Goal: Task Accomplishment & Management: Complete application form

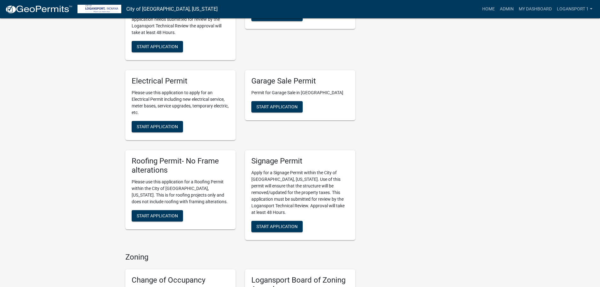
scroll to position [346, 0]
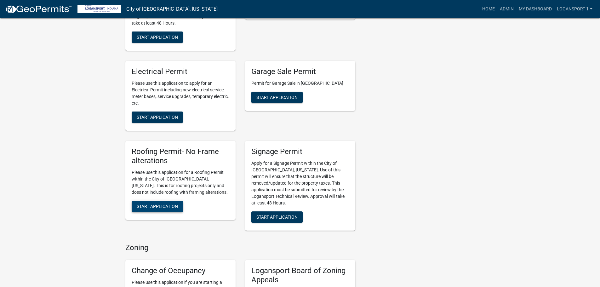
click at [149, 203] on span "Start Application" at bounding box center [157, 205] width 41 height 5
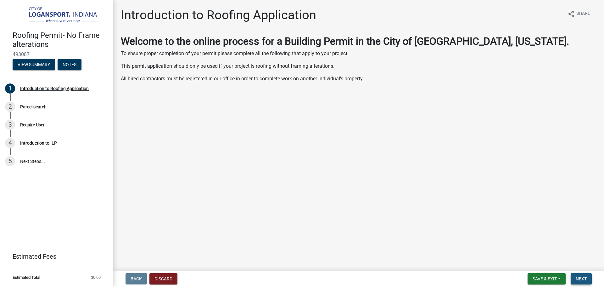
click at [574, 281] on button "Next" at bounding box center [581, 278] width 21 height 11
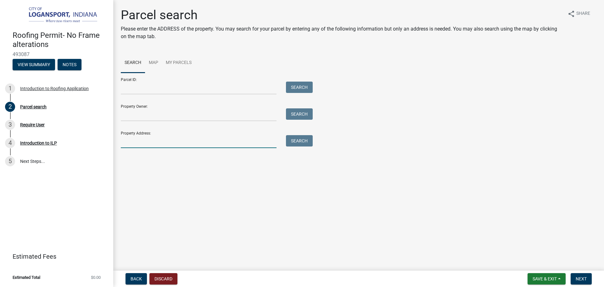
click at [182, 139] on input "Property Address:" at bounding box center [199, 141] width 156 height 13
type input "1224 N 3rd"
click at [305, 139] on button "Search" at bounding box center [299, 140] width 27 height 11
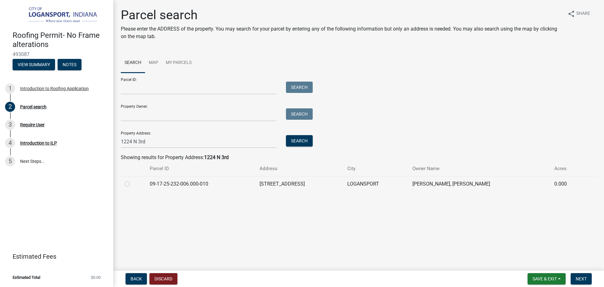
click at [132, 180] on label at bounding box center [132, 180] width 0 height 0
click at [132, 184] on input "radio" at bounding box center [134, 182] width 4 height 4
radio input "true"
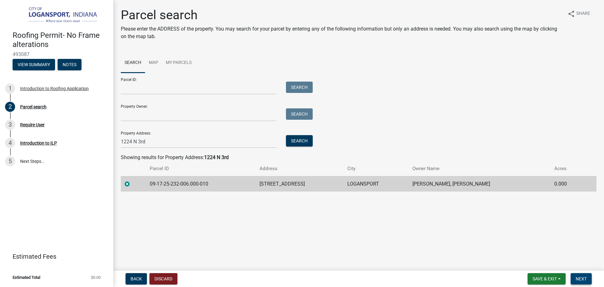
click at [578, 276] on span "Next" at bounding box center [581, 278] width 11 height 5
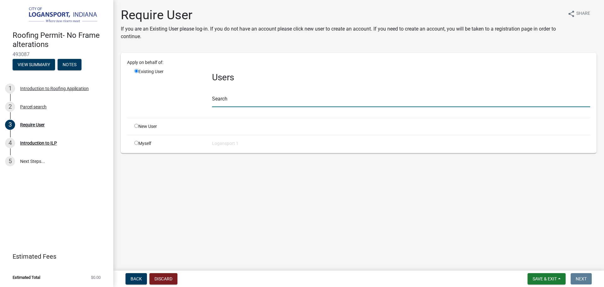
click at [230, 105] on input "text" at bounding box center [401, 100] width 378 height 13
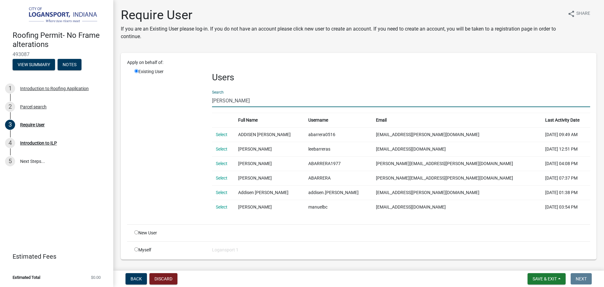
drag, startPoint x: 252, startPoint y: 101, endPoint x: 213, endPoint y: 102, distance: 39.0
click at [213, 102] on input "[PERSON_NAME]" at bounding box center [401, 100] width 378 height 13
type input "b"
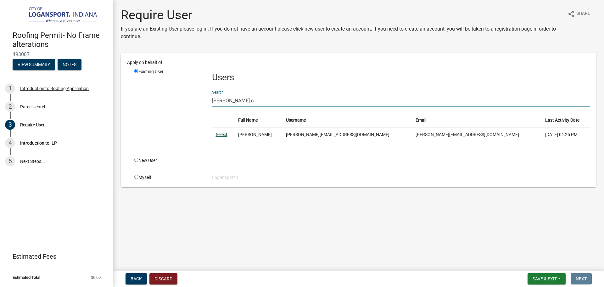
type input "[PERSON_NAME].c"
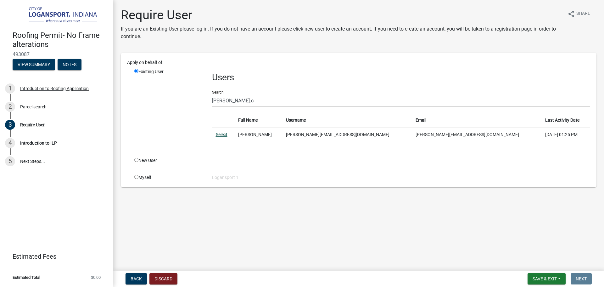
click at [223, 136] on link "Select" at bounding box center [222, 134] width 12 height 5
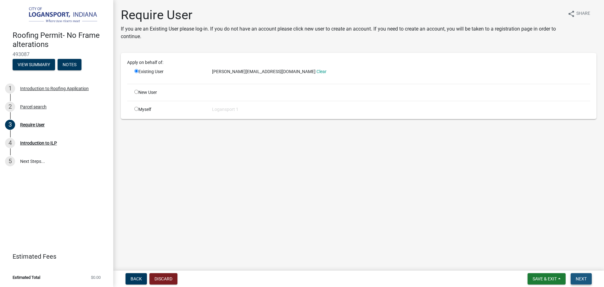
click at [578, 281] on span "Next" at bounding box center [581, 278] width 11 height 5
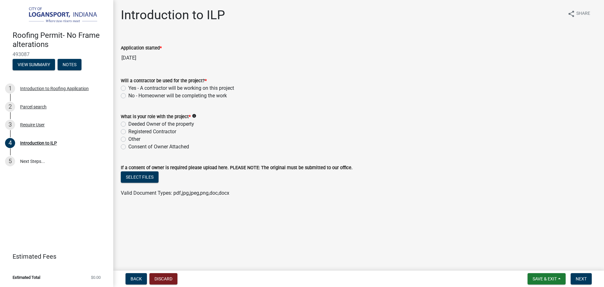
click at [128, 88] on label "Yes - A contractor will be working on this project" at bounding box center [181, 88] width 106 height 8
click at [128, 88] on input "Yes - A contractor will be working on this project" at bounding box center [130, 86] width 4 height 4
radio input "true"
click at [120, 95] on div "Will a contractor be used for the project? * Yes - A contractor will be working…" at bounding box center [358, 84] width 485 height 30
click at [128, 97] on label "No - Homeowner will be completing the work" at bounding box center [177, 96] width 99 height 8
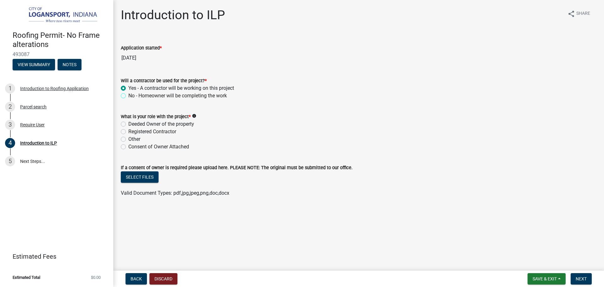
click at [128, 96] on input "No - Homeowner will be completing the work" at bounding box center [130, 94] width 4 height 4
radio input "true"
click at [128, 124] on label "Deeded Owner of the property" at bounding box center [161, 124] width 66 height 8
click at [128, 124] on input "Deeded Owner of the property" at bounding box center [130, 122] width 4 height 4
radio input "true"
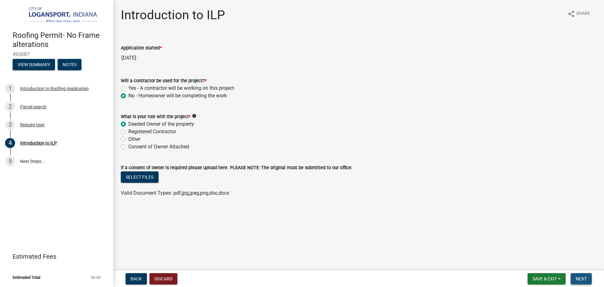
click at [581, 275] on button "Next" at bounding box center [581, 278] width 21 height 11
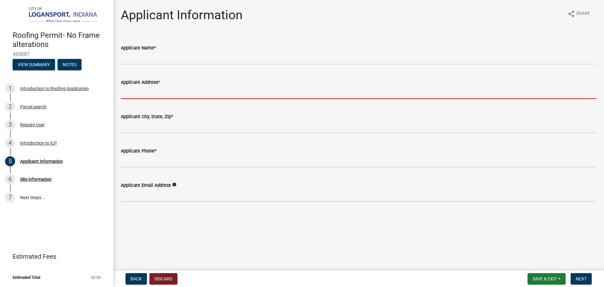
click at [153, 96] on input "Applicant Address *" at bounding box center [359, 92] width 476 height 13
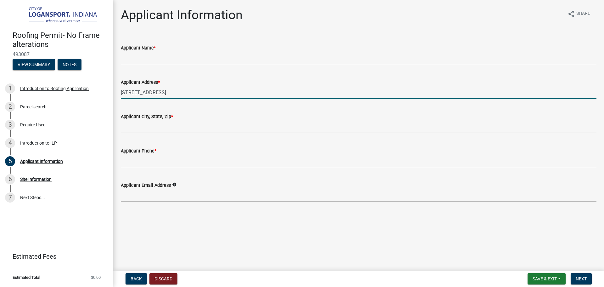
type input "[STREET_ADDRESS]"
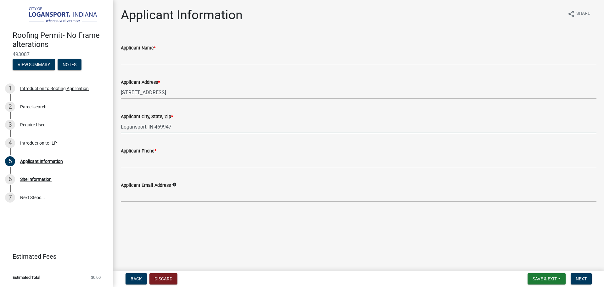
click at [162, 129] on input "Logansport, IN 469947" at bounding box center [359, 126] width 476 height 13
type input "Logansport, IN 46947"
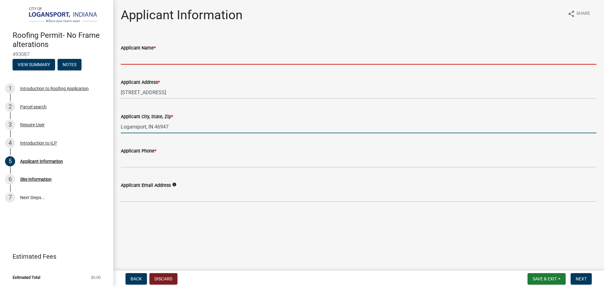
click at [151, 56] on input "Applicant Name *" at bounding box center [359, 58] width 476 height 13
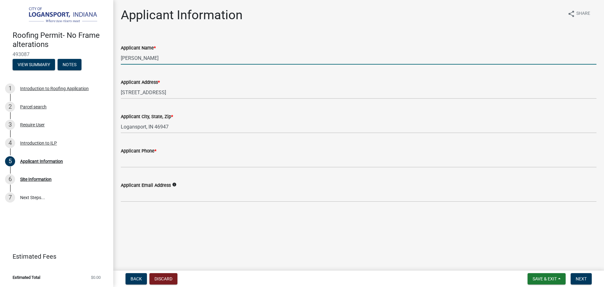
type input "[PERSON_NAME]"
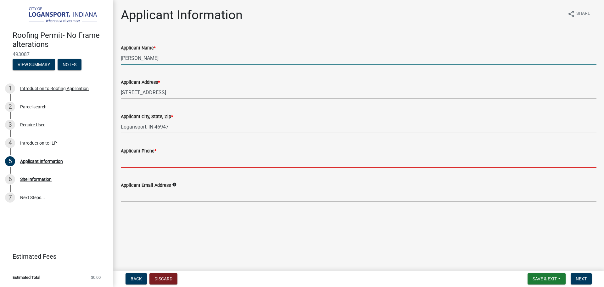
click at [148, 163] on input "Applicant Phone *" at bounding box center [359, 161] width 476 height 13
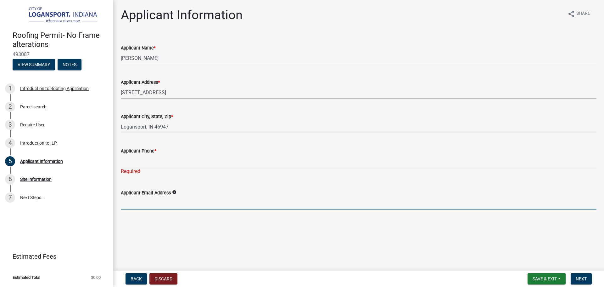
click at [134, 194] on form "Applicant Email Address info" at bounding box center [359, 199] width 476 height 20
click at [134, 207] on input "Applicant Email Address" at bounding box center [359, 202] width 476 height 13
type input "[PERSON_NAME]"
click at [548, 276] on span "Save & Exit" at bounding box center [545, 278] width 24 height 5
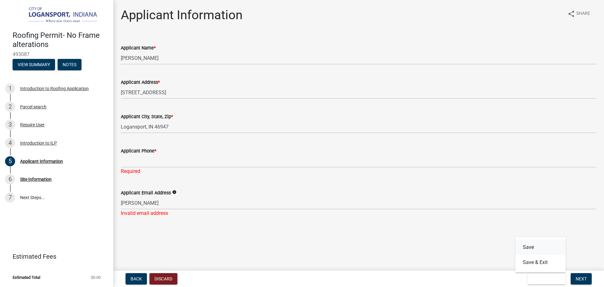
click at [536, 245] on button "Save" at bounding box center [541, 247] width 50 height 15
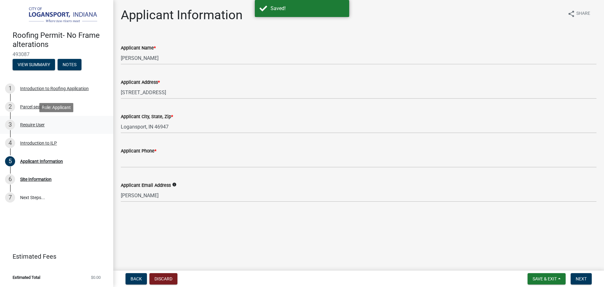
click at [33, 125] on div "Require User" at bounding box center [32, 124] width 25 height 4
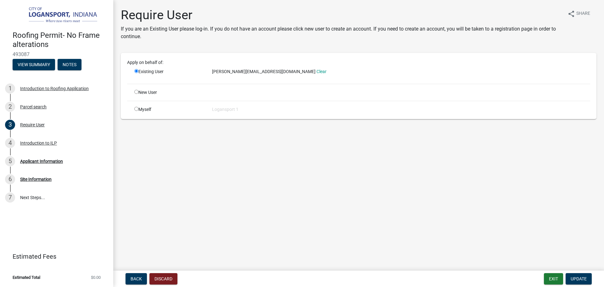
click at [235, 70] on span "[PERSON_NAME][EMAIL_ADDRESS][DOMAIN_NAME]" at bounding box center [264, 71] width 104 height 5
copy div "Existing User"
click at [26, 159] on div "Applicant Information" at bounding box center [41, 161] width 43 height 4
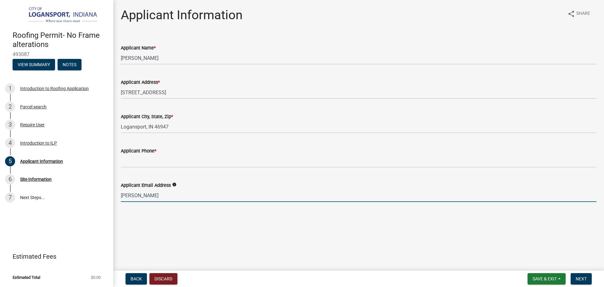
click at [149, 195] on input "[PERSON_NAME]" at bounding box center [359, 195] width 476 height 13
paste input ".[EMAIL_ADDRESS][DOMAIN_NAME] Clear"
type input "[PERSON_NAME][EMAIL_ADDRESS][DOMAIN_NAME]"
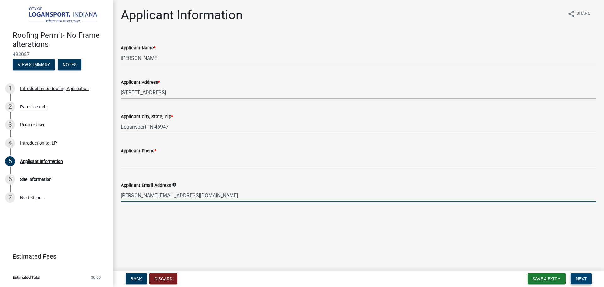
click at [587, 280] on button "Next" at bounding box center [581, 278] width 21 height 11
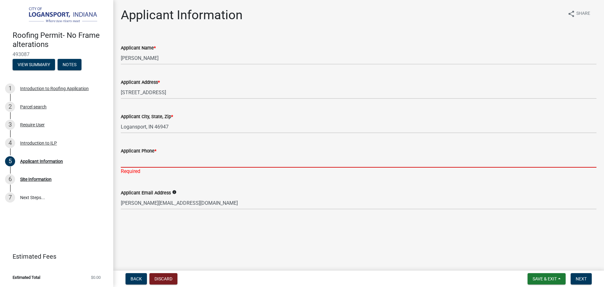
click at [131, 164] on input "Applicant Phone *" at bounding box center [359, 161] width 476 height 13
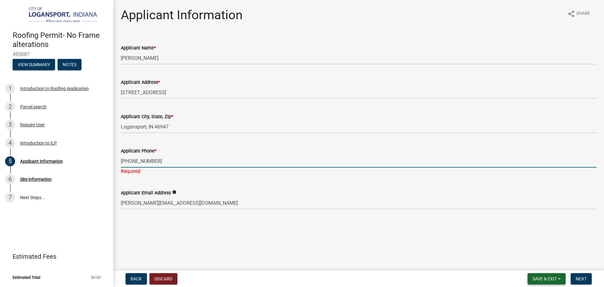
type input "[PHONE_NUMBER]"
click at [548, 276] on span "Save & Exit" at bounding box center [545, 278] width 24 height 5
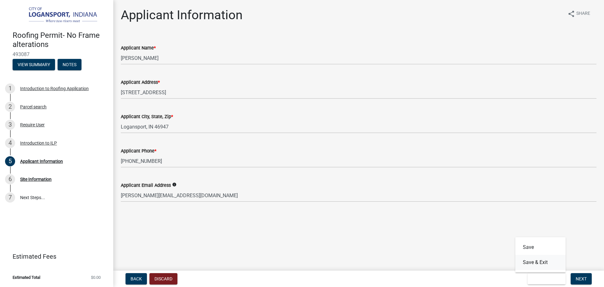
click at [547, 260] on button "Save & Exit" at bounding box center [541, 262] width 50 height 15
